Goal: Task Accomplishment & Management: Manage account settings

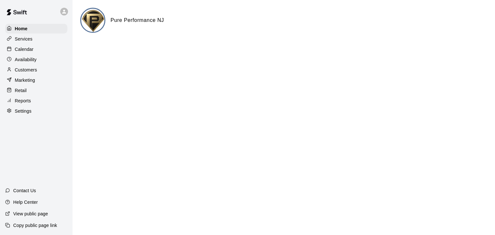
click at [32, 49] on p "Calendar" at bounding box center [24, 49] width 19 height 6
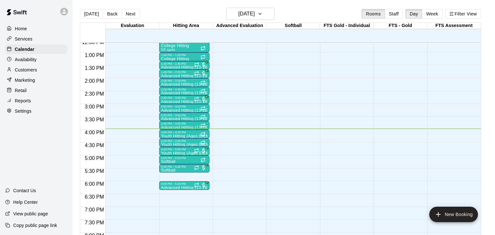
scroll to position [326, 0]
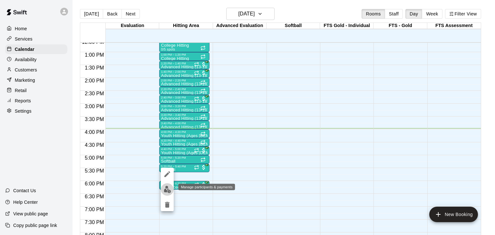
click at [167, 191] on img "edit" at bounding box center [167, 189] width 7 height 7
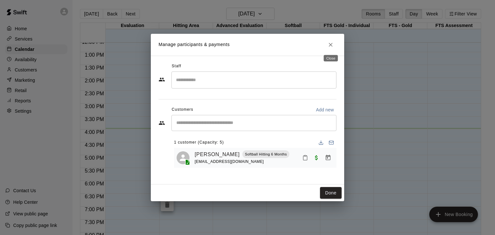
click at [332, 44] on icon "Close" at bounding box center [330, 45] width 6 height 6
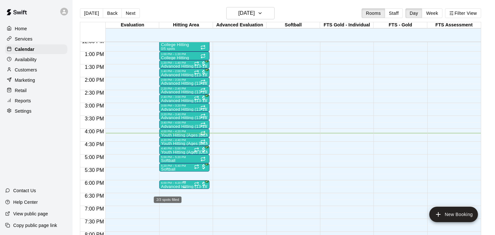
scroll to position [10, 0]
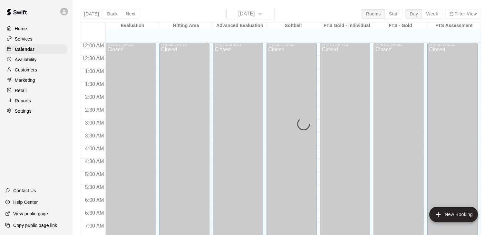
scroll to position [399, 0]
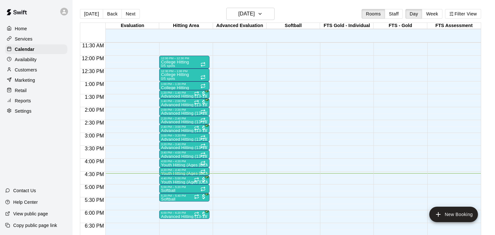
scroll to position [295, 0]
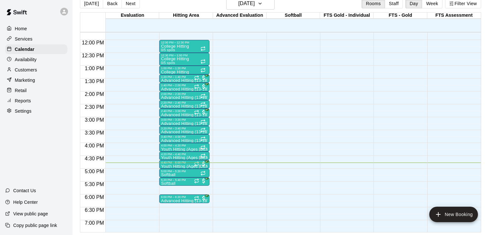
scroll to position [304, 0]
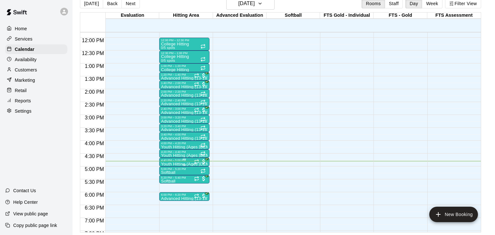
click at [176, 165] on div at bounding box center [184, 165] width 46 height 1
click at [167, 186] on img "edit" at bounding box center [167, 186] width 7 height 7
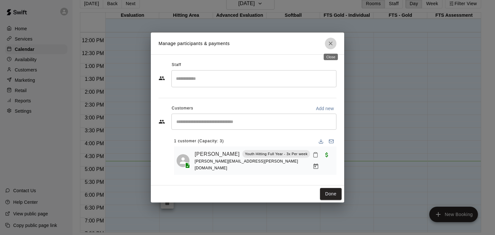
click at [333, 43] on icon "Close" at bounding box center [330, 43] width 6 height 6
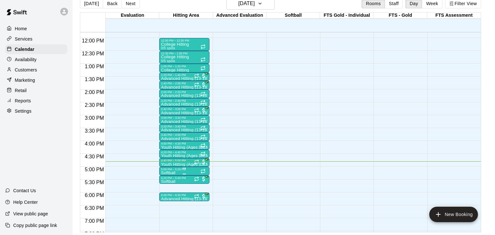
scroll to position [305, 0]
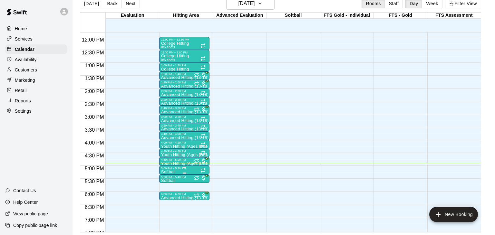
click at [177, 167] on div "5:00 PM – 5:20 PM" at bounding box center [184, 168] width 46 height 3
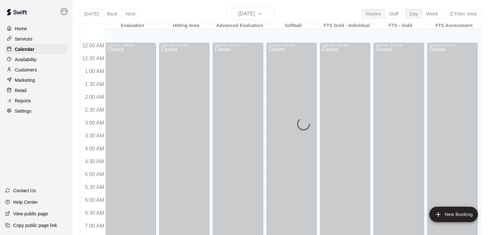
scroll to position [399, 0]
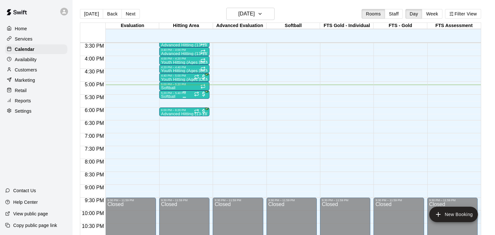
click at [178, 95] on div "Softball 1/5 spots" at bounding box center [184, 212] width 46 height 235
click at [166, 116] on img "edit" at bounding box center [167, 115] width 7 height 7
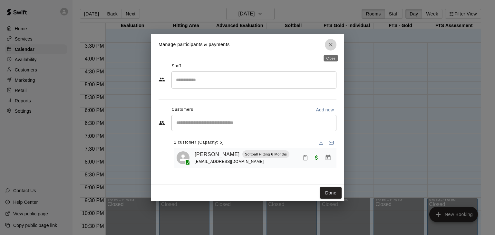
click at [330, 44] on icon "Close" at bounding box center [331, 45] width 4 height 4
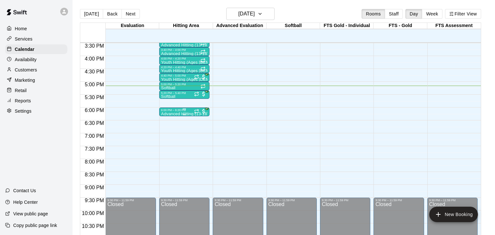
click at [186, 114] on p "Advanced Hitting (13-18)" at bounding box center [184, 114] width 46 height 0
click at [166, 137] on img "edit" at bounding box center [167, 135] width 7 height 7
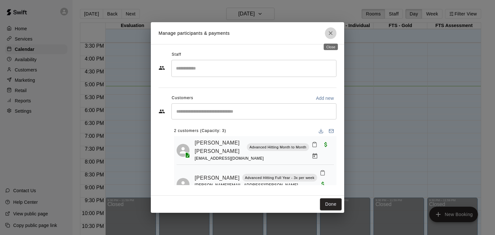
click at [331, 33] on icon "Close" at bounding box center [331, 33] width 4 height 4
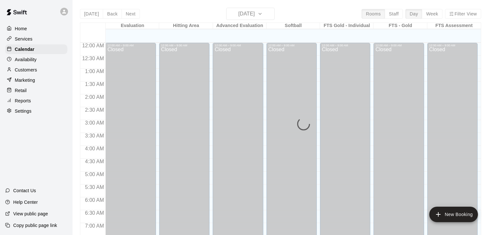
scroll to position [399, 0]
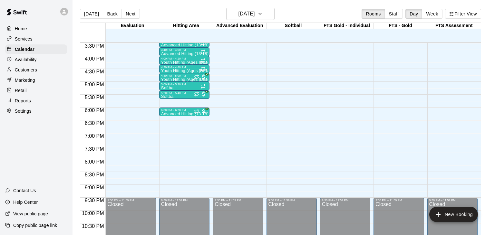
click at [331, 33] on div at bounding box center [346, 32] width 53 height 6
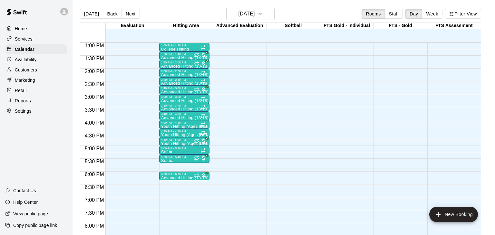
scroll to position [336, 0]
click at [188, 143] on p "Youth Hitting (Ages [DEMOGRAPHIC_DATA])" at bounding box center [184, 143] width 46 height 0
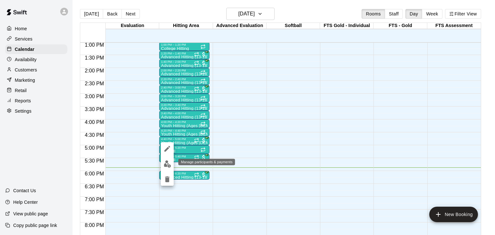
click at [167, 164] on img "edit" at bounding box center [167, 163] width 7 height 7
